Goal: Task Accomplishment & Management: Manage account settings

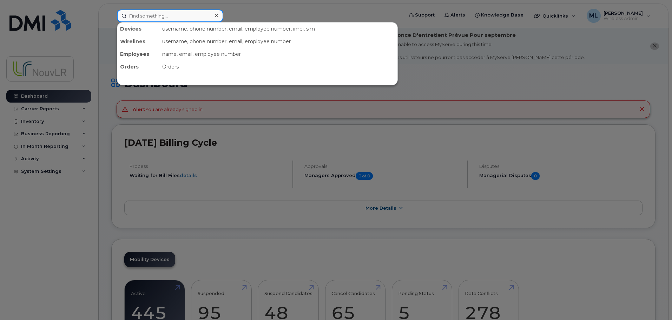
click at [149, 15] on input at bounding box center [170, 15] width 106 height 13
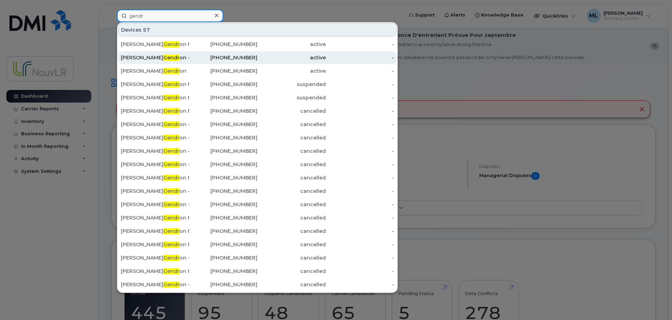
type input "gendr"
click at [155, 59] on div "[PERSON_NAME] on - Modem Rem 2" at bounding box center [155, 57] width 68 height 7
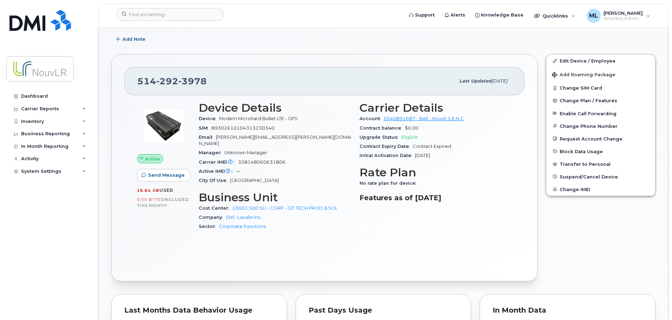
scroll to position [211, 0]
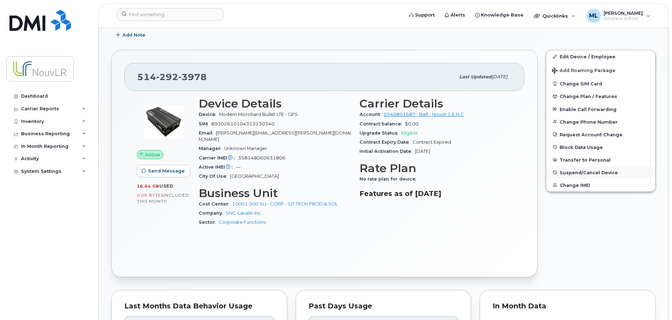
click at [597, 171] on span "Suspend/Cancel Device" at bounding box center [589, 172] width 58 height 5
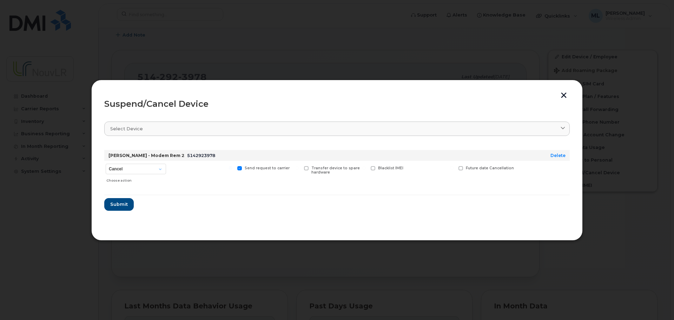
click at [563, 97] on button "button" at bounding box center [564, 95] width 11 height 7
